Goal: Task Accomplishment & Management: Complete application form

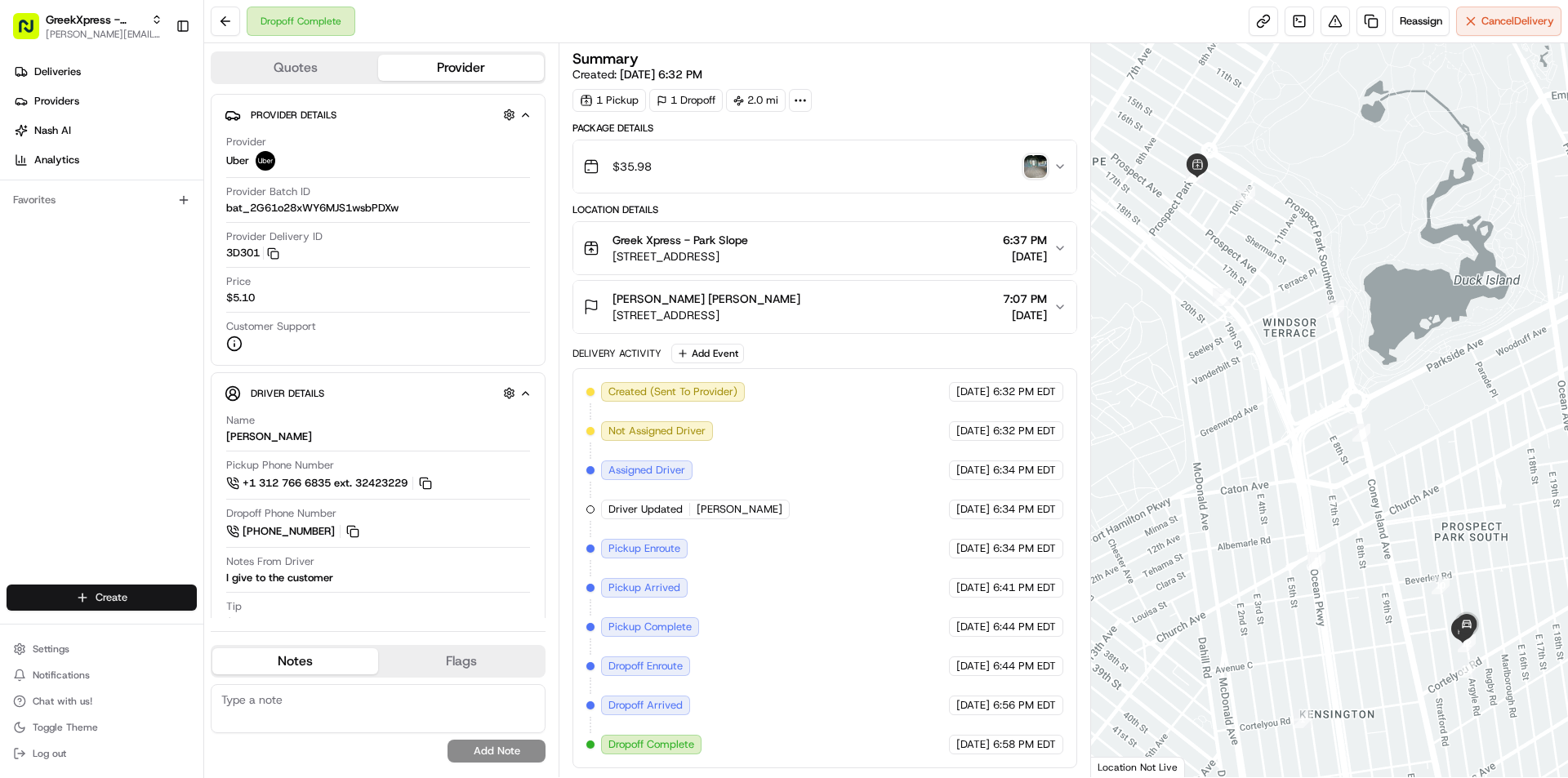
click at [119, 601] on html "GreekXpress - Park Slope [EMAIL_ADDRESS][DOMAIN_NAME] Toggle Sidebar Deliveries…" at bounding box center [784, 389] width 1568 height 778
click at [293, 634] on link "Delivery" at bounding box center [295, 627] width 182 height 30
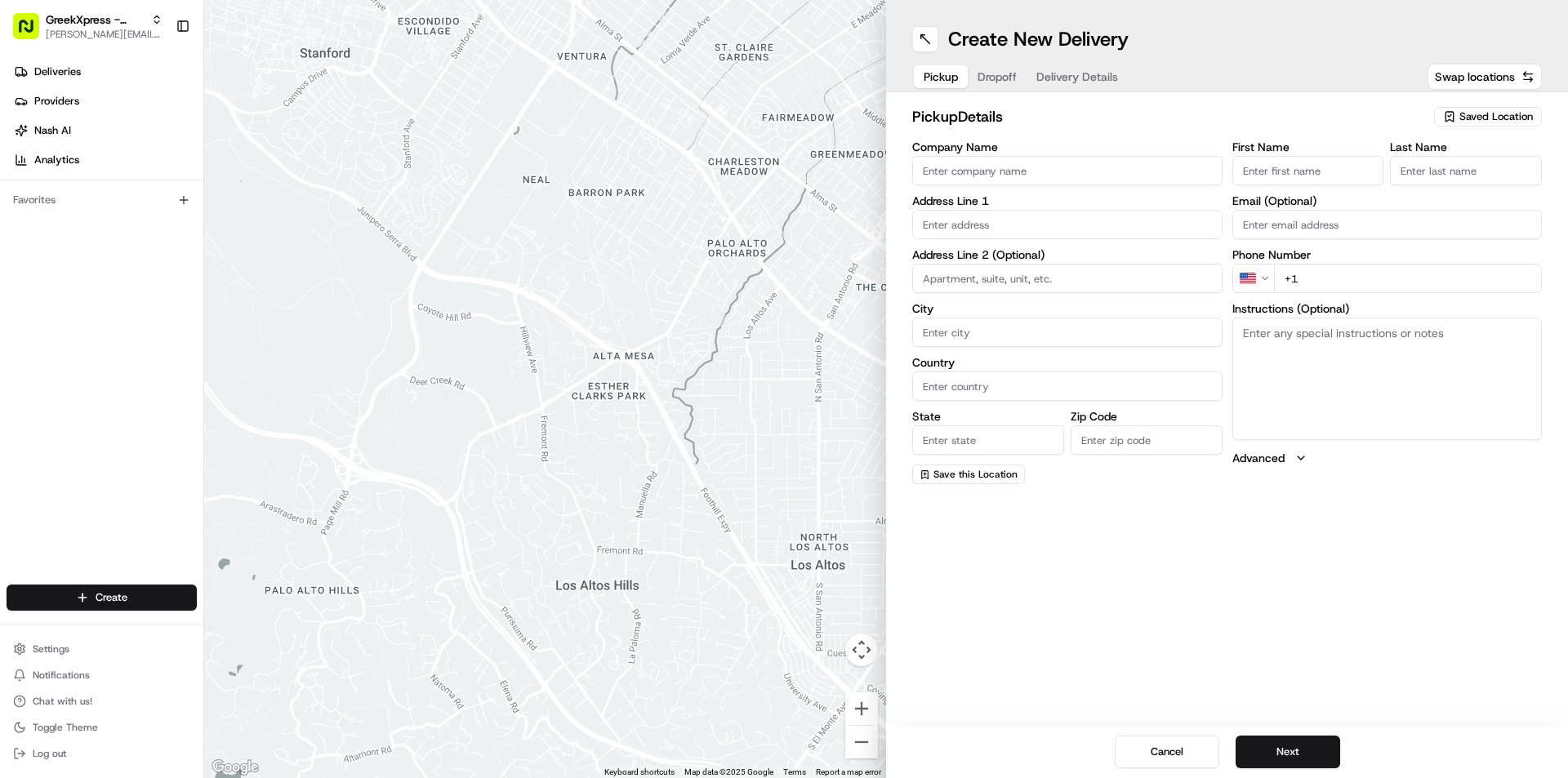
click at [1499, 124] on span "Saved Location" at bounding box center [1496, 116] width 74 height 14
click at [1460, 176] on span "Greek Xpress - Park Slope" at bounding box center [1460, 178] width 201 height 14
type input "Greek Xpress - Park Slope"
type input "[STREET_ADDRESS]"
type input "[GEOGRAPHIC_DATA]"
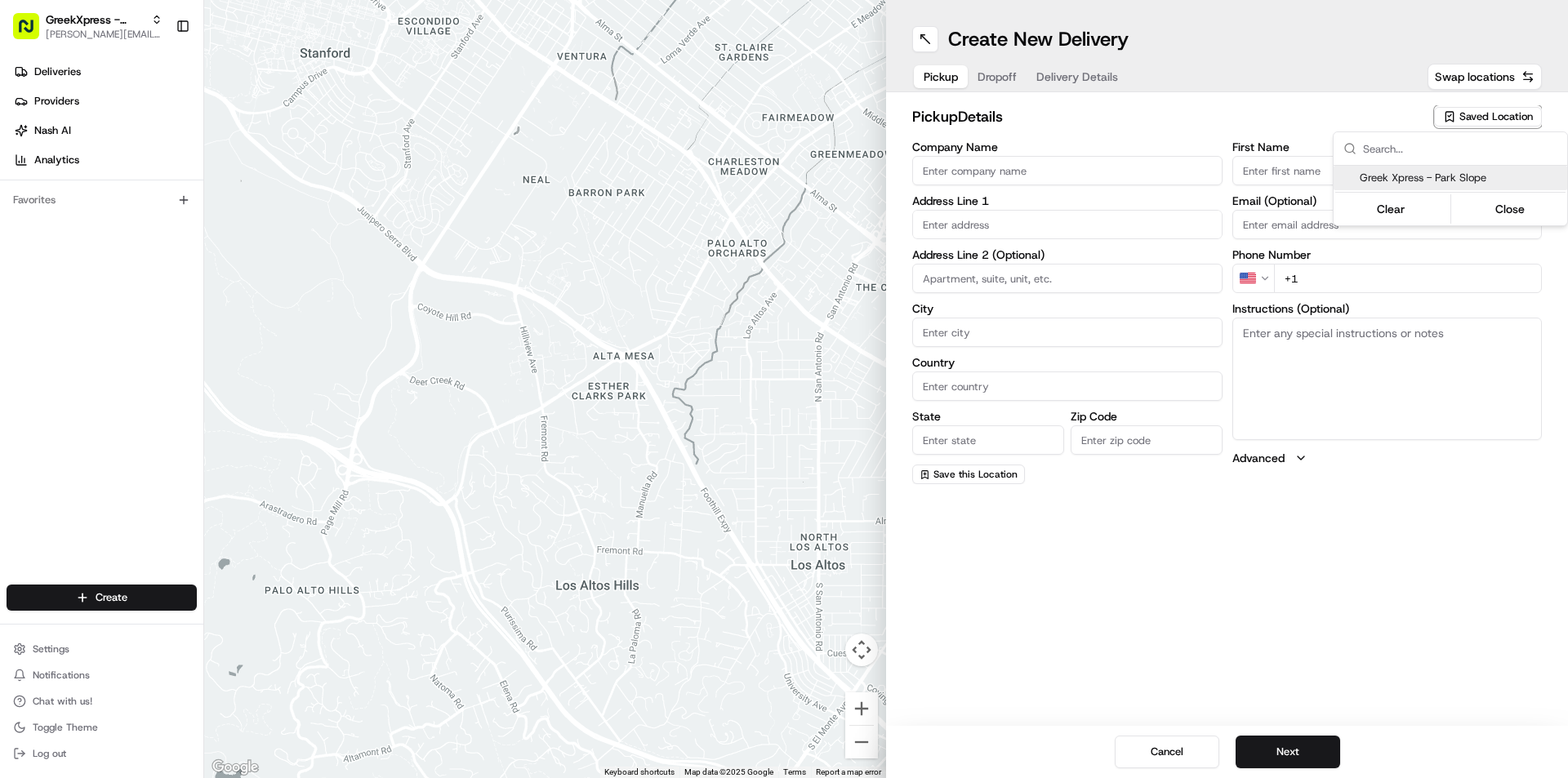
type input "US"
type input "NY"
type input "11215"
type input "Greek"
type input "Xpress"
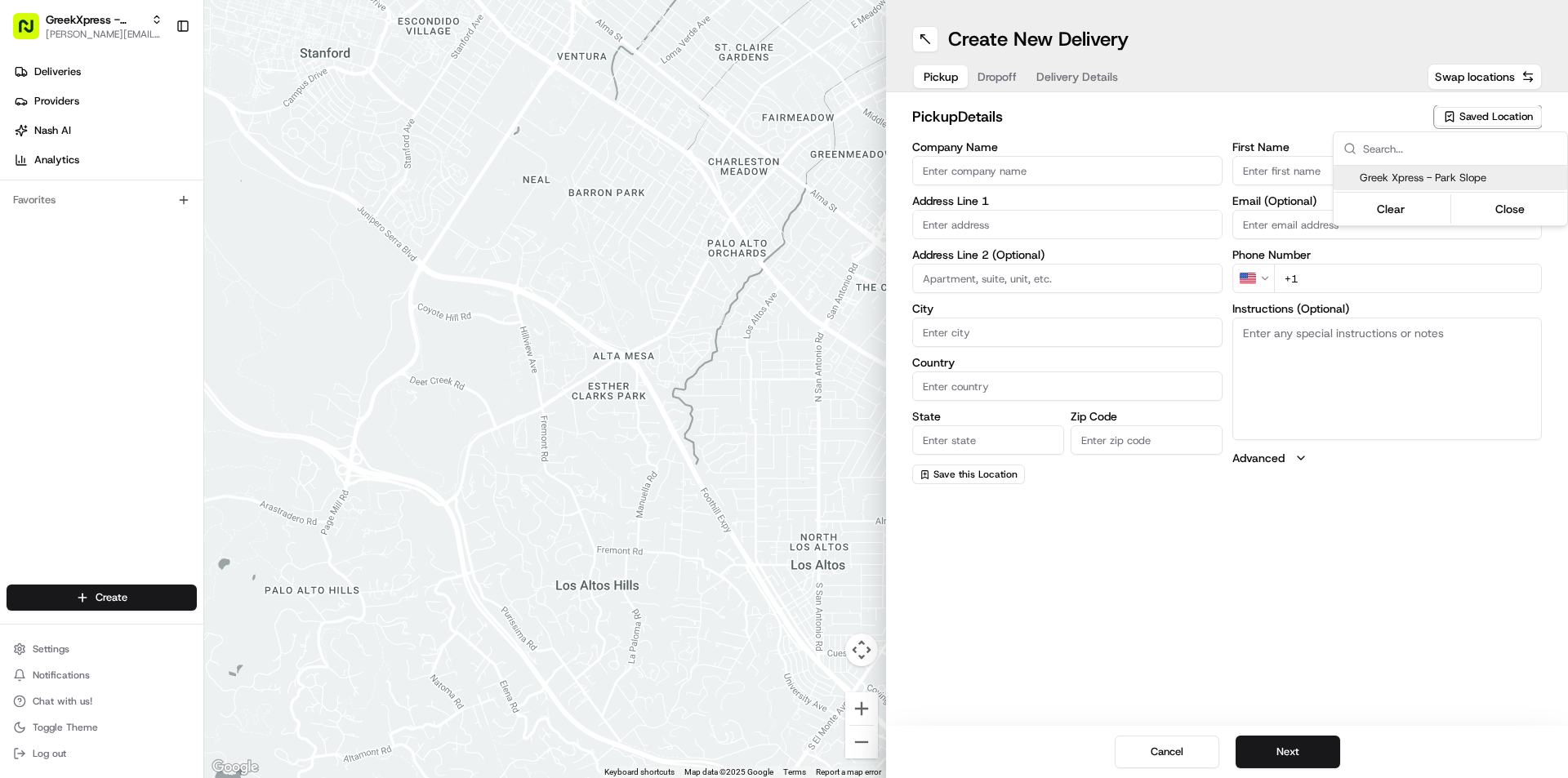
type input "[PHONE_NUMBER]"
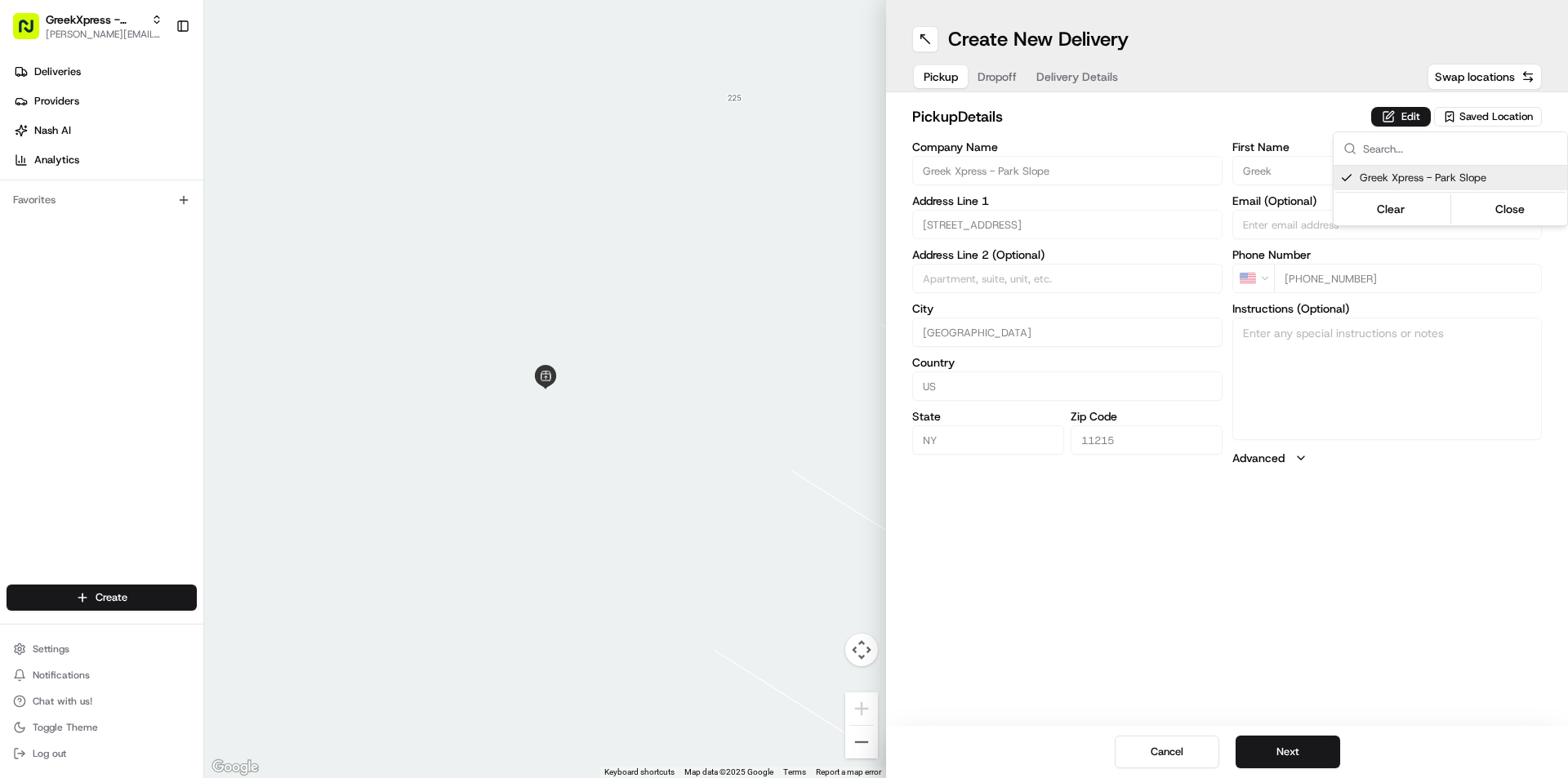
click at [1011, 73] on html "GreekXpress - Park Slope [EMAIL_ADDRESS][DOMAIN_NAME] Toggle Sidebar Deliveries…" at bounding box center [784, 389] width 1568 height 778
click at [1011, 73] on span "Dropoff" at bounding box center [997, 76] width 39 height 16
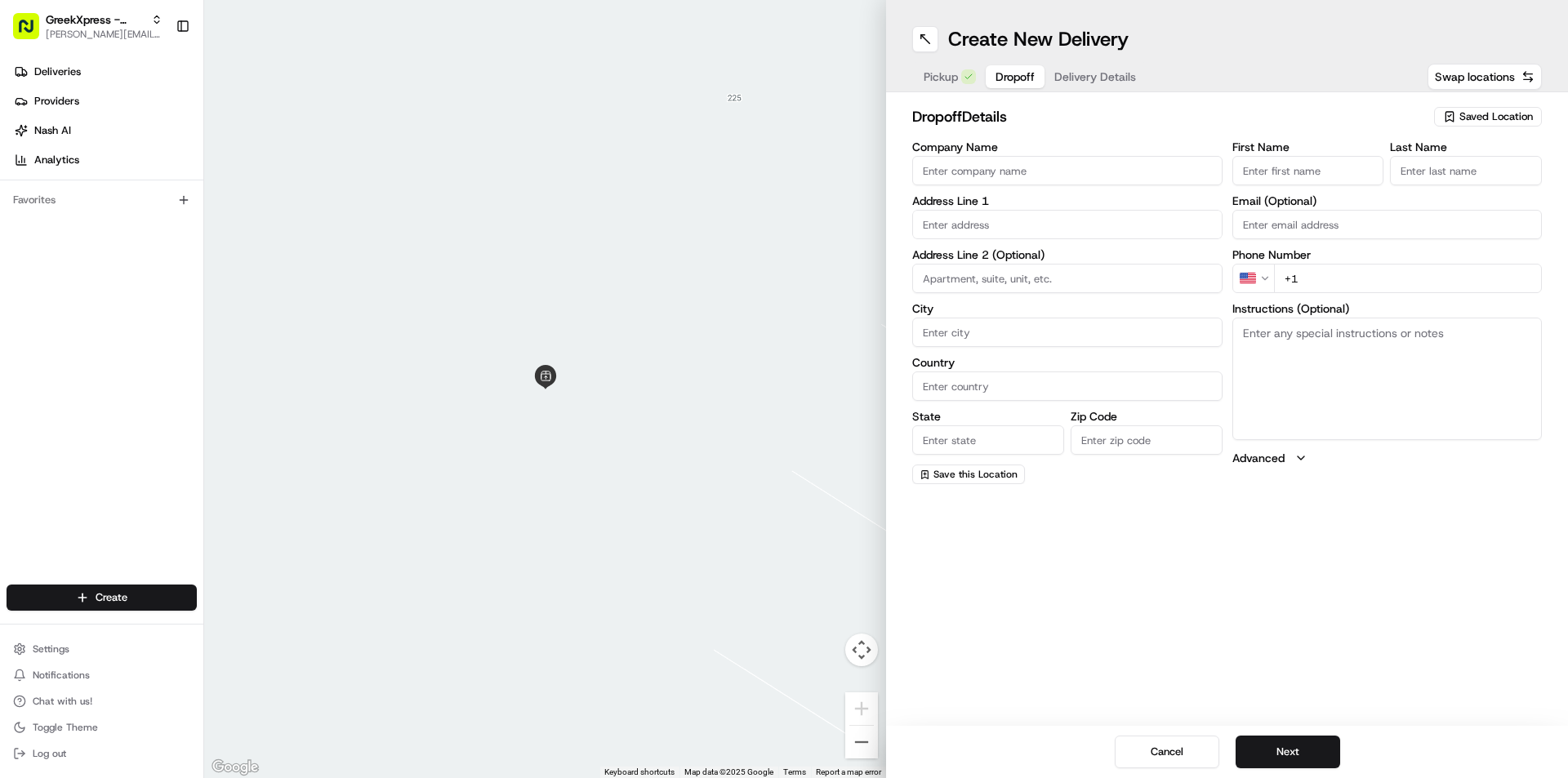
click at [987, 168] on input "Company Name" at bounding box center [1067, 170] width 310 height 30
type input "MICHAERL"
click at [1254, 182] on input "First Name" at bounding box center [1308, 170] width 152 height 30
type input "[PERSON_NAME]"
click at [1417, 170] on input "Last Name" at bounding box center [1465, 170] width 152 height 30
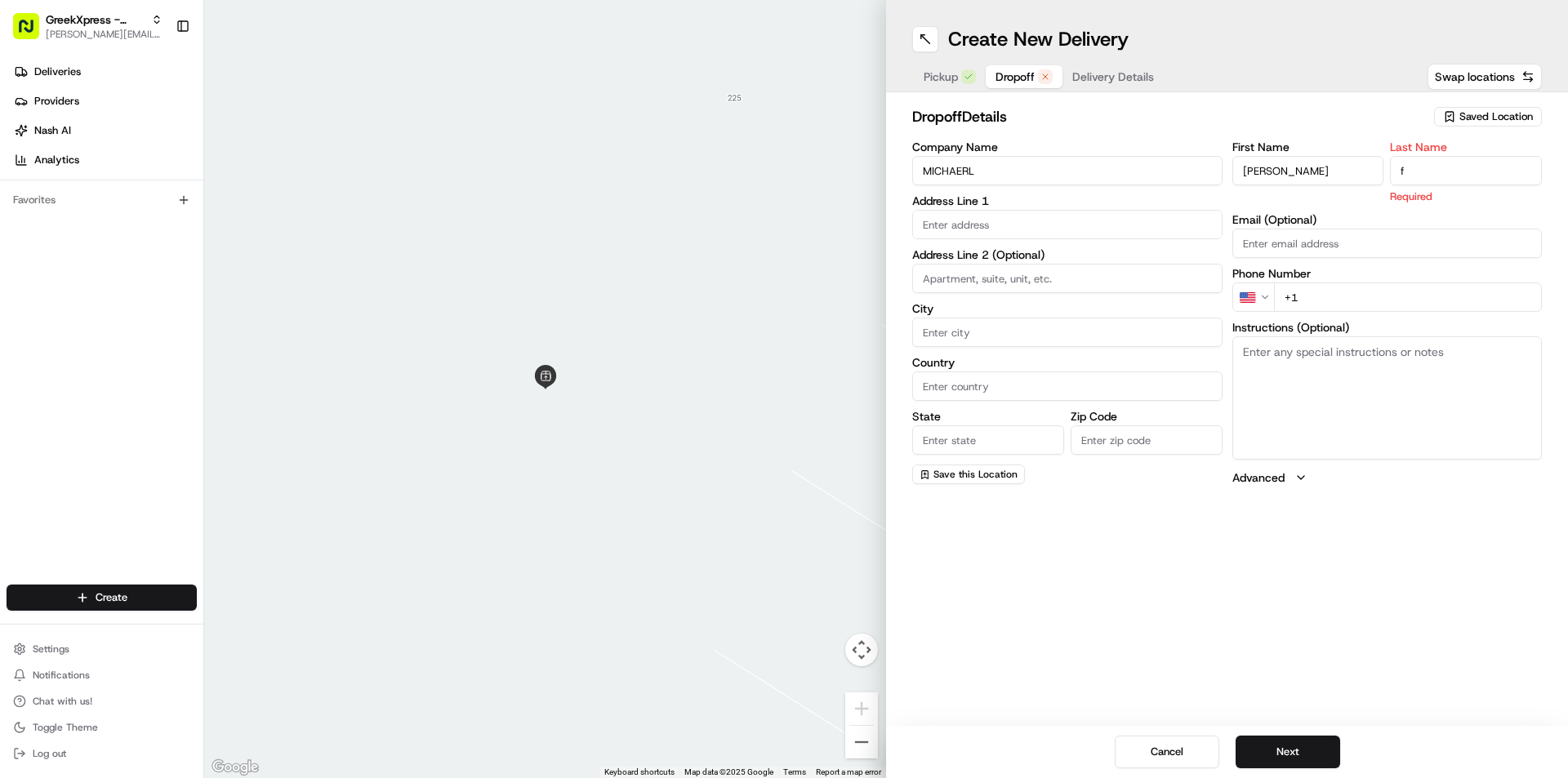
type input "f"
click at [996, 221] on input "text" at bounding box center [1067, 224] width 310 height 30
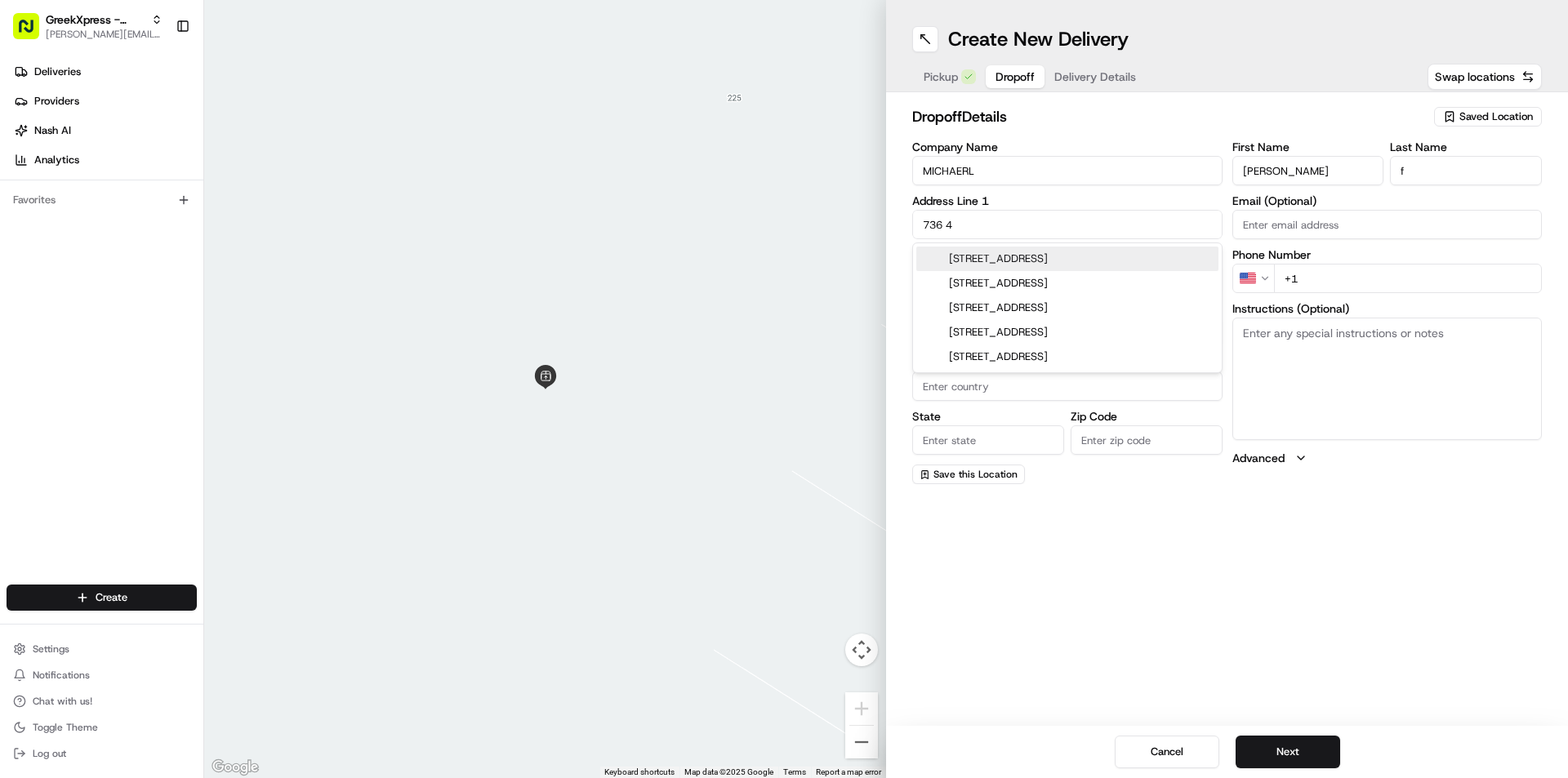
click at [1017, 265] on div "[STREET_ADDRESS]" at bounding box center [1067, 258] width 302 height 25
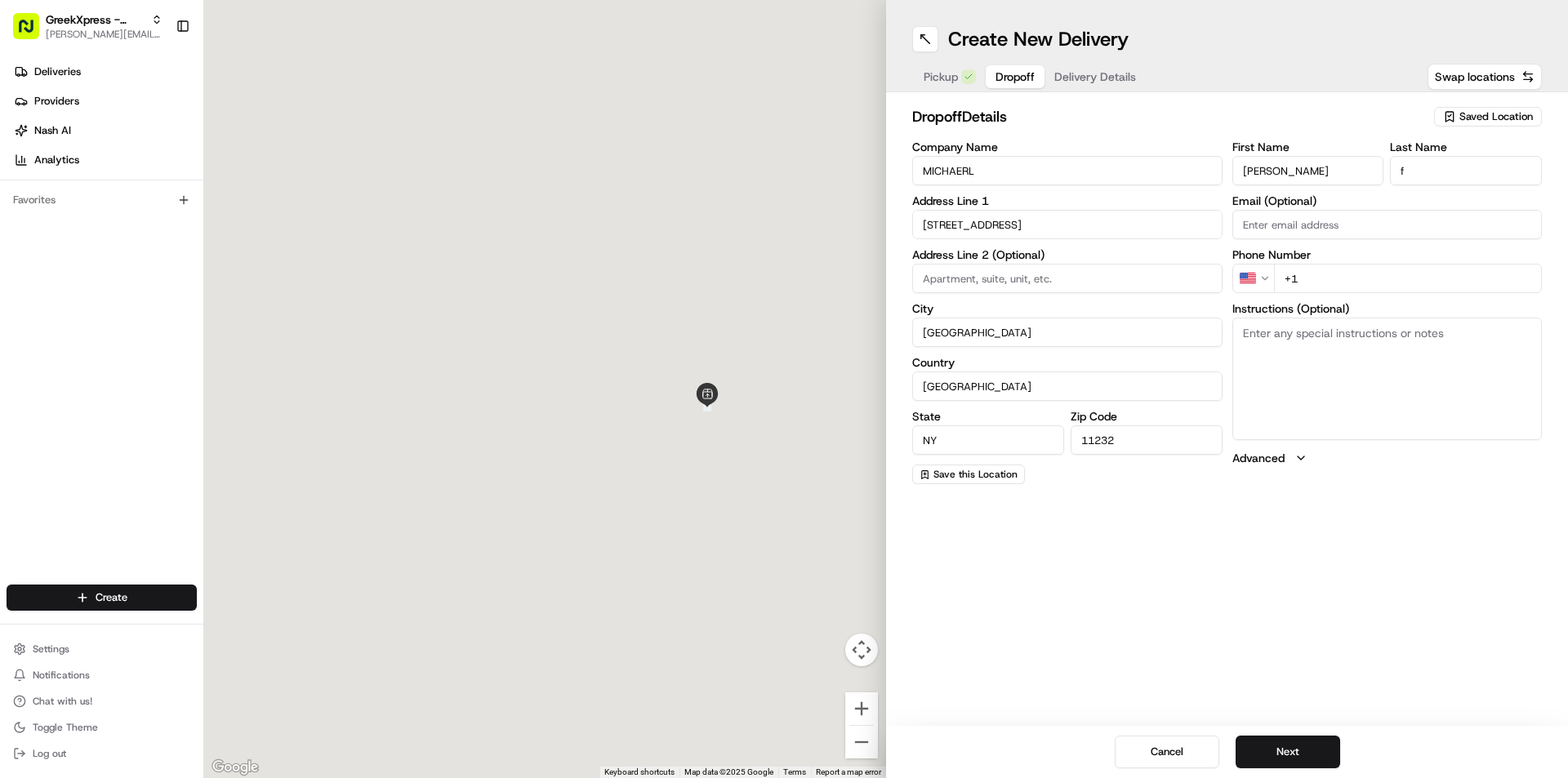
type input "[STREET_ADDRESS]"
type input "[GEOGRAPHIC_DATA]"
type input "NY"
type input "11232"
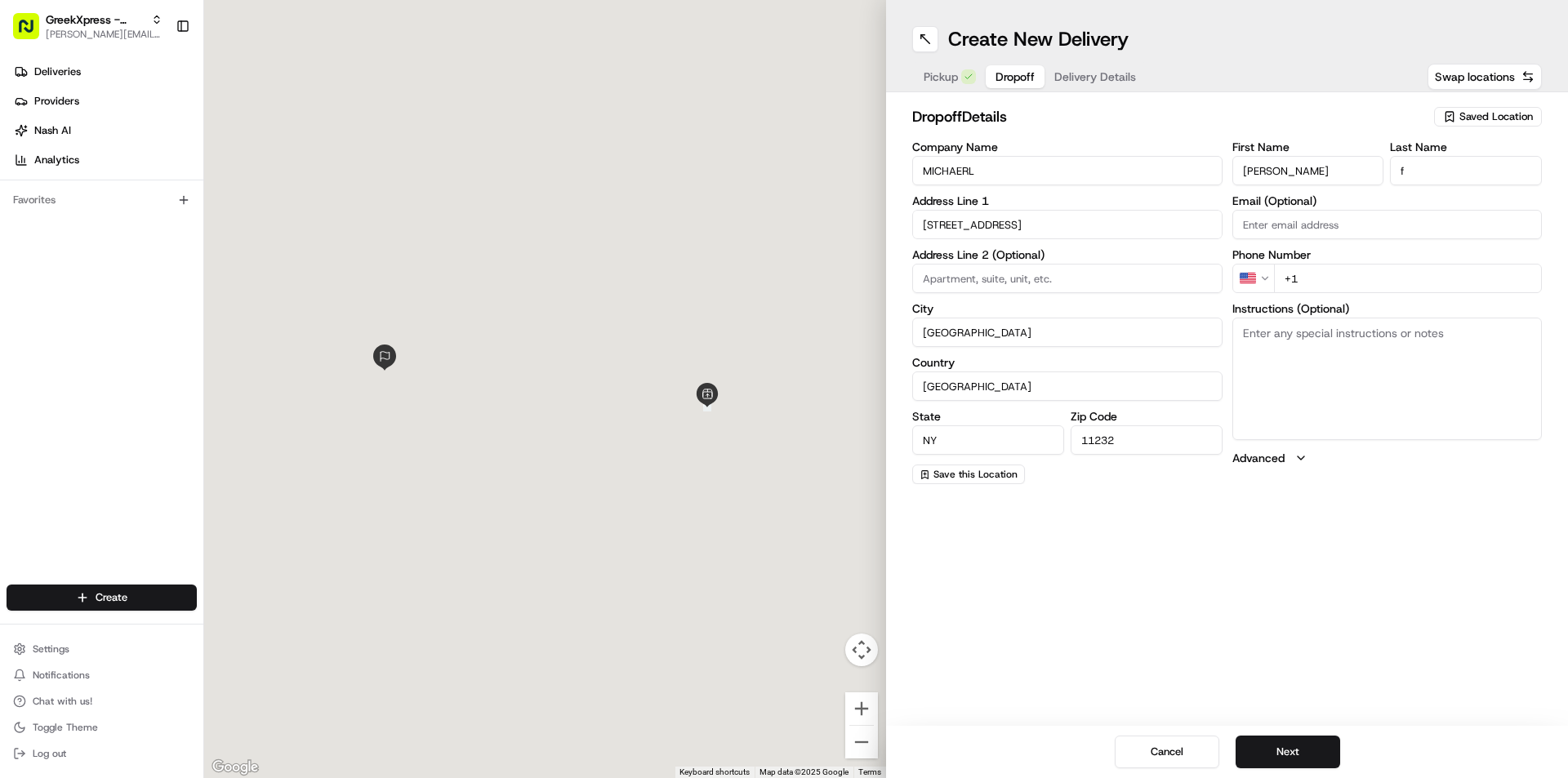
type input "[STREET_ADDRESS]"
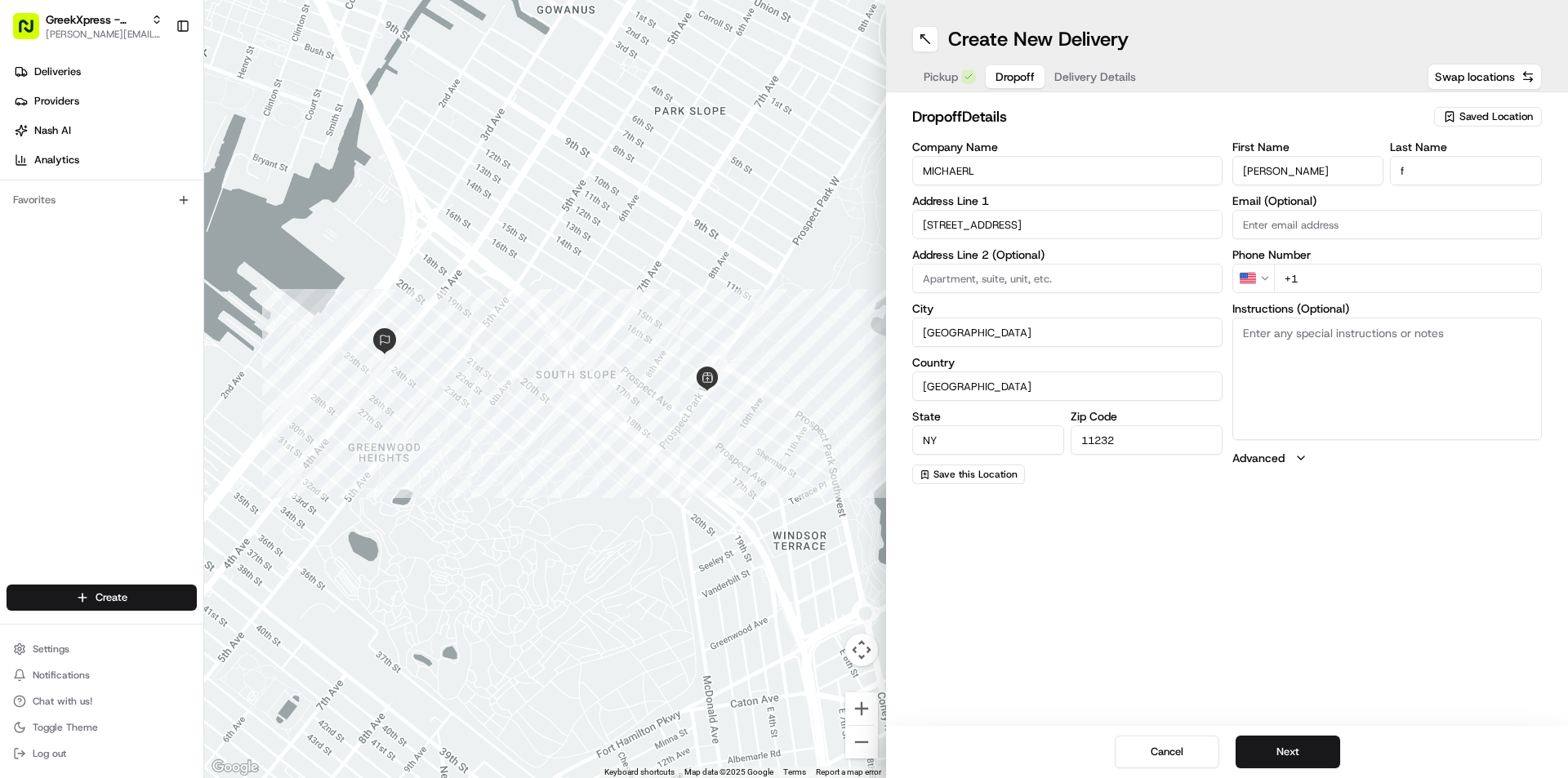
click at [1313, 277] on input "+1" at bounding box center [1408, 278] width 269 height 30
type input "[PHONE_NUMBER]"
click at [1070, 279] on input at bounding box center [1067, 278] width 310 height 30
type input "2 FL"
click at [1295, 385] on textarea "Instructions (Optional)" at bounding box center [1388, 378] width 310 height 123
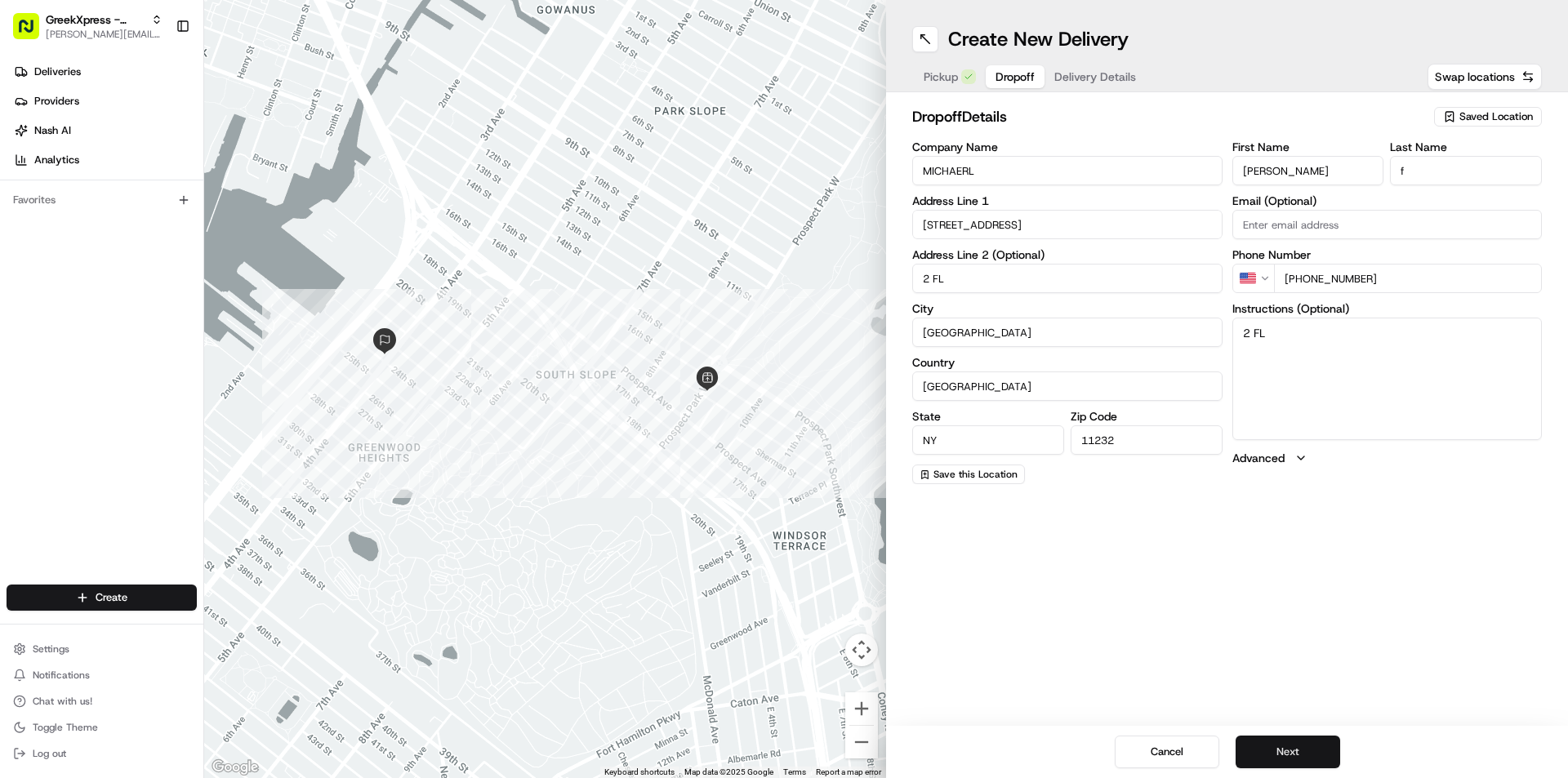
type textarea "2 FL"
click at [1318, 748] on button "Next" at bounding box center [1288, 752] width 104 height 33
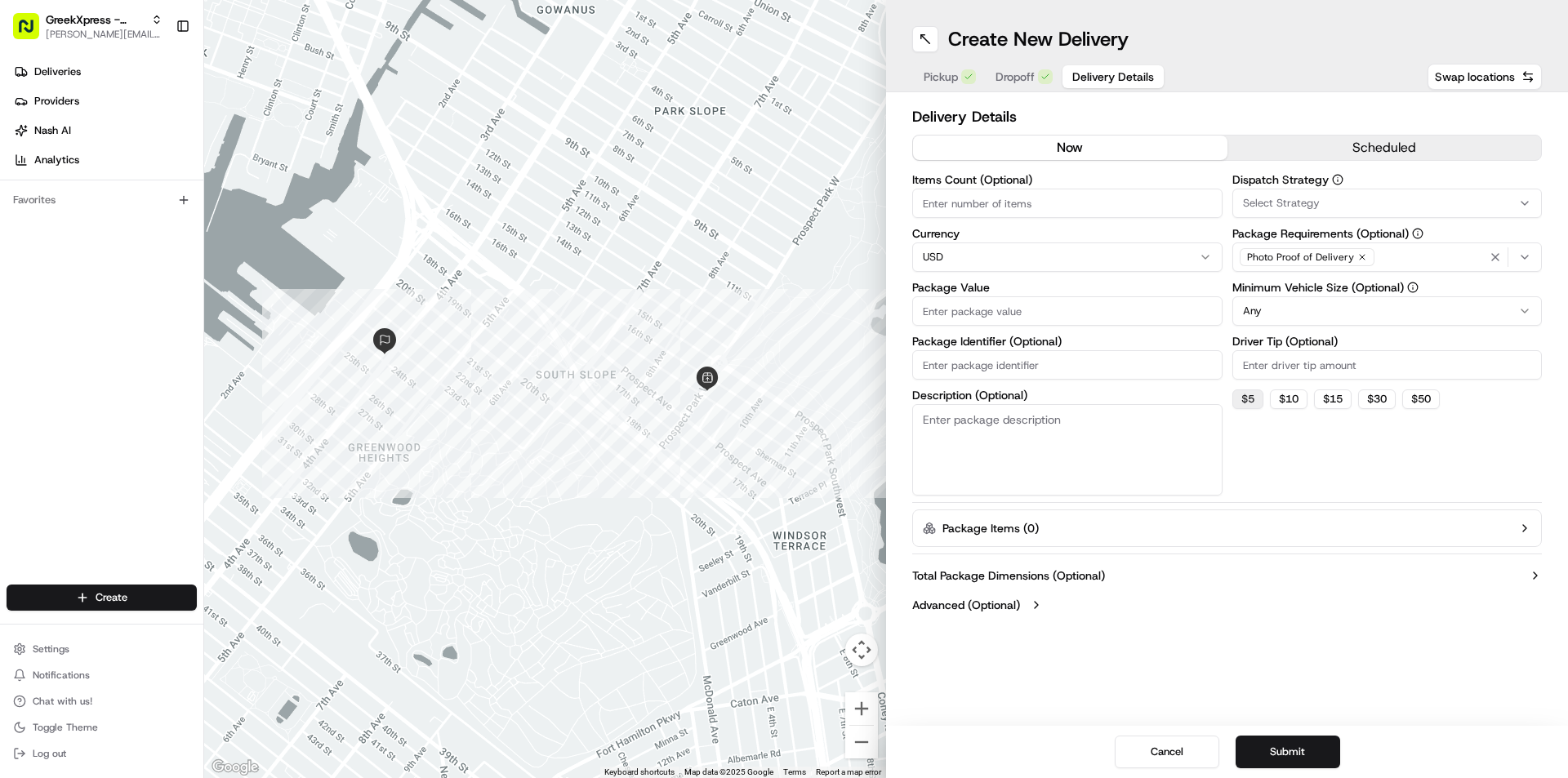
click at [1254, 400] on button "$ 5" at bounding box center [1248, 399] width 31 height 19
type input "5"
click at [997, 190] on input "Items Count (Optional)" at bounding box center [1067, 203] width 310 height 30
type input "2"
type input "1"
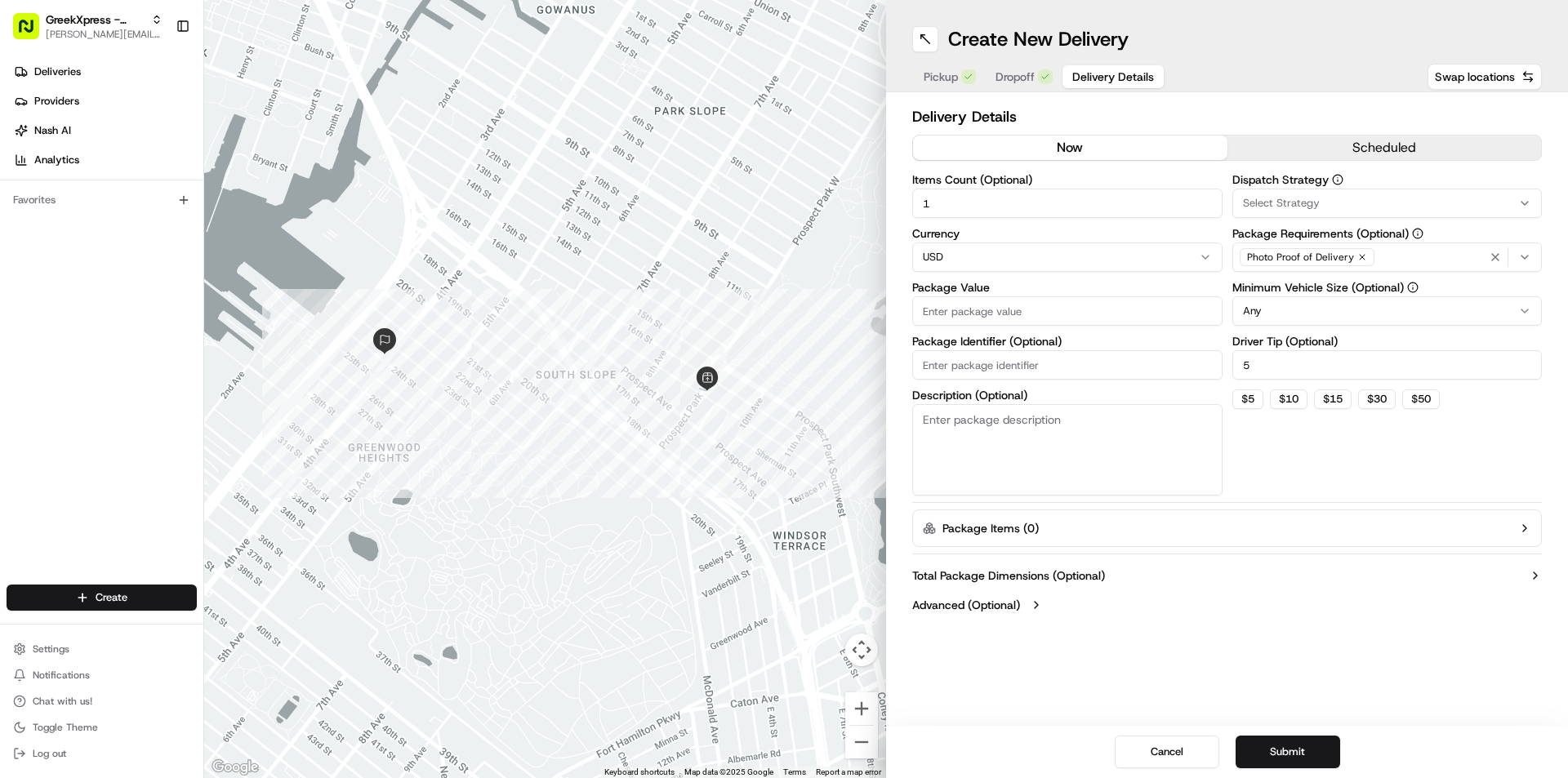
click at [1019, 316] on input "Package Value" at bounding box center [1067, 311] width 310 height 30
type input "1"
type input "21.72"
click at [1268, 743] on button "Submit" at bounding box center [1288, 752] width 104 height 33
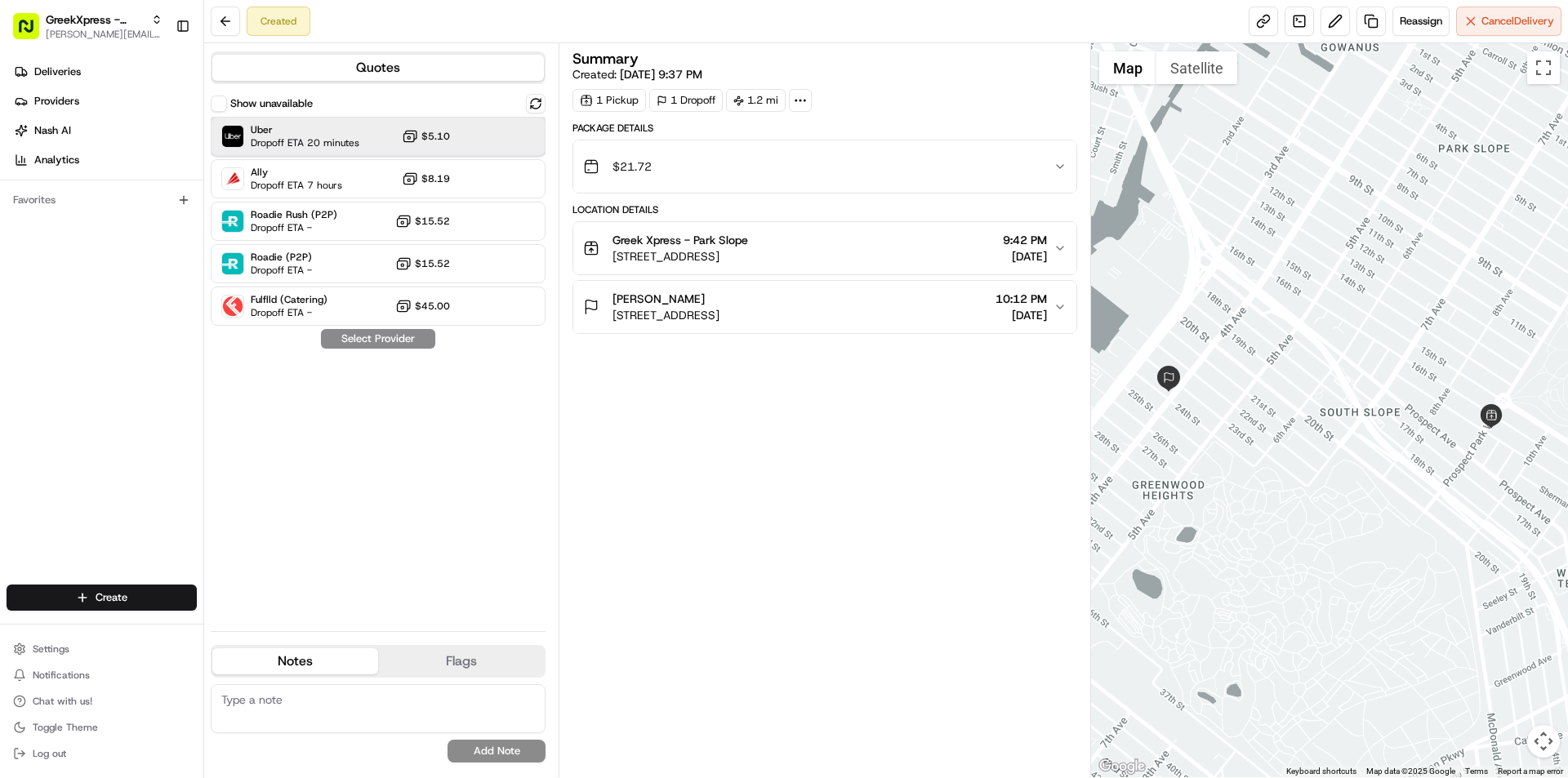
click at [490, 126] on div "Uber Dropoff ETA 20 minutes $5.10" at bounding box center [378, 136] width 335 height 39
click at [414, 335] on button "Assign Provider" at bounding box center [378, 339] width 116 height 19
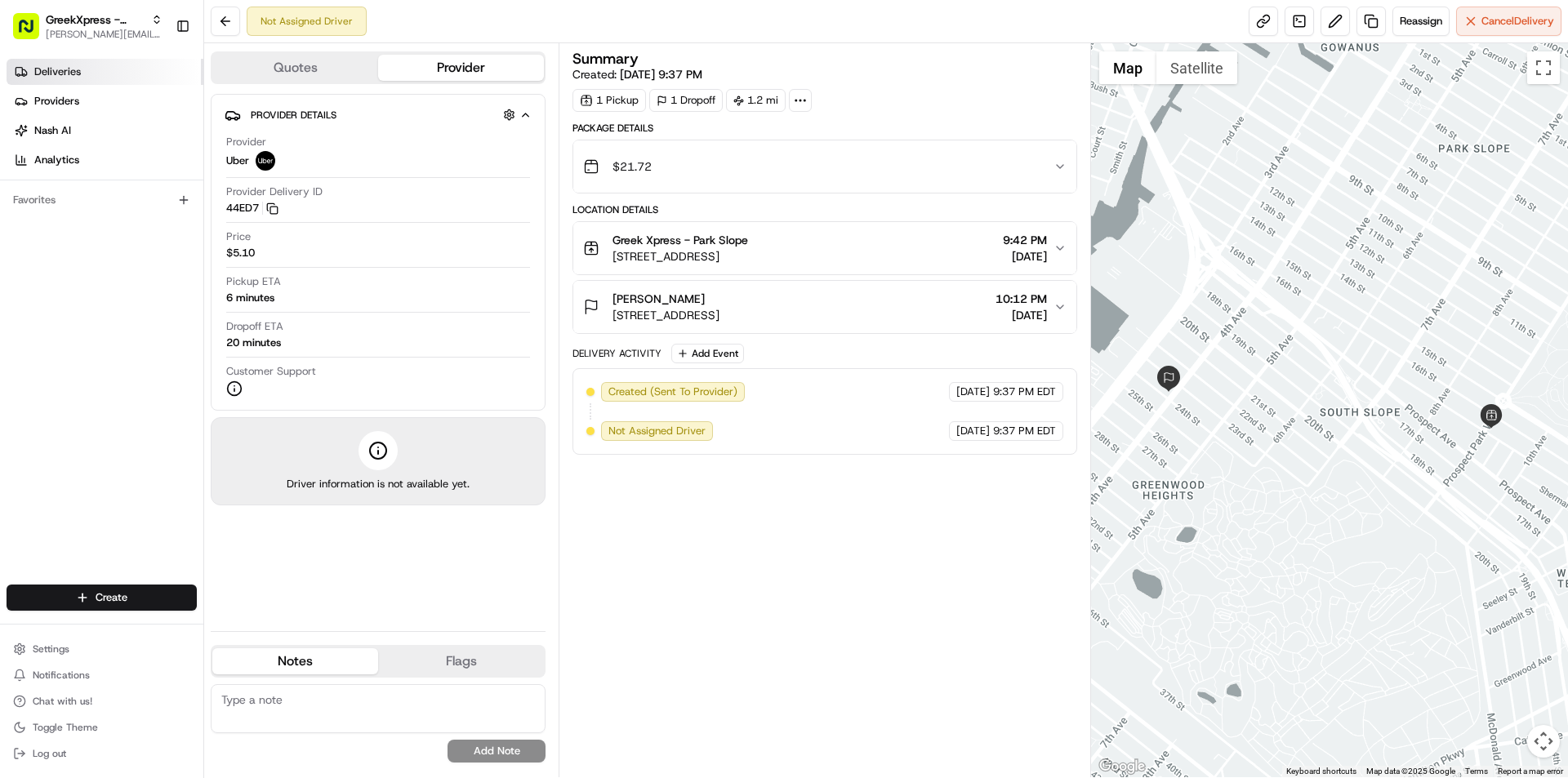
click at [107, 83] on link "Deliveries" at bounding box center [105, 71] width 197 height 26
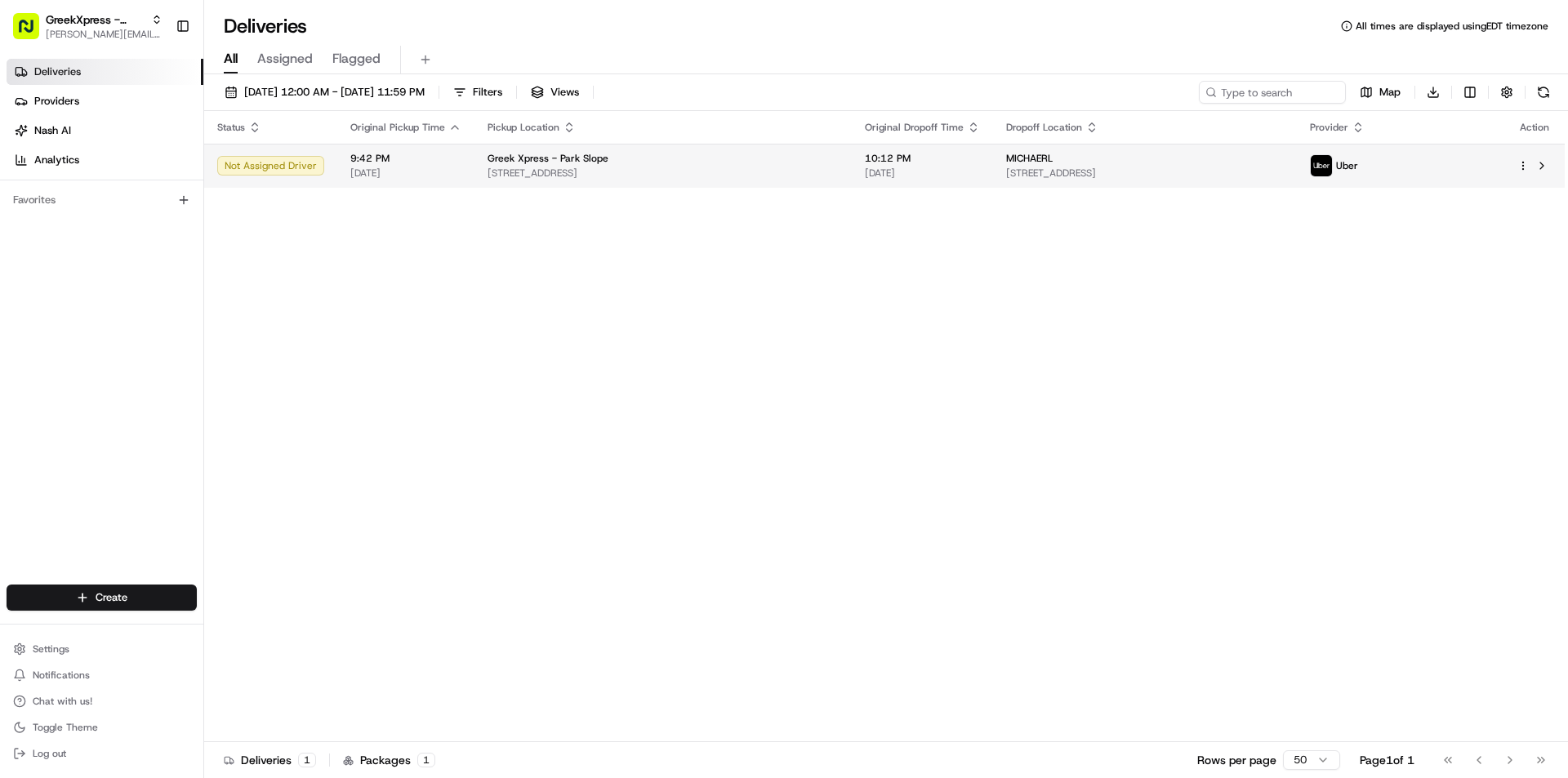
click at [424, 174] on span "[DATE]" at bounding box center [406, 173] width 111 height 13
